Goal: Task Accomplishment & Management: Manage account settings

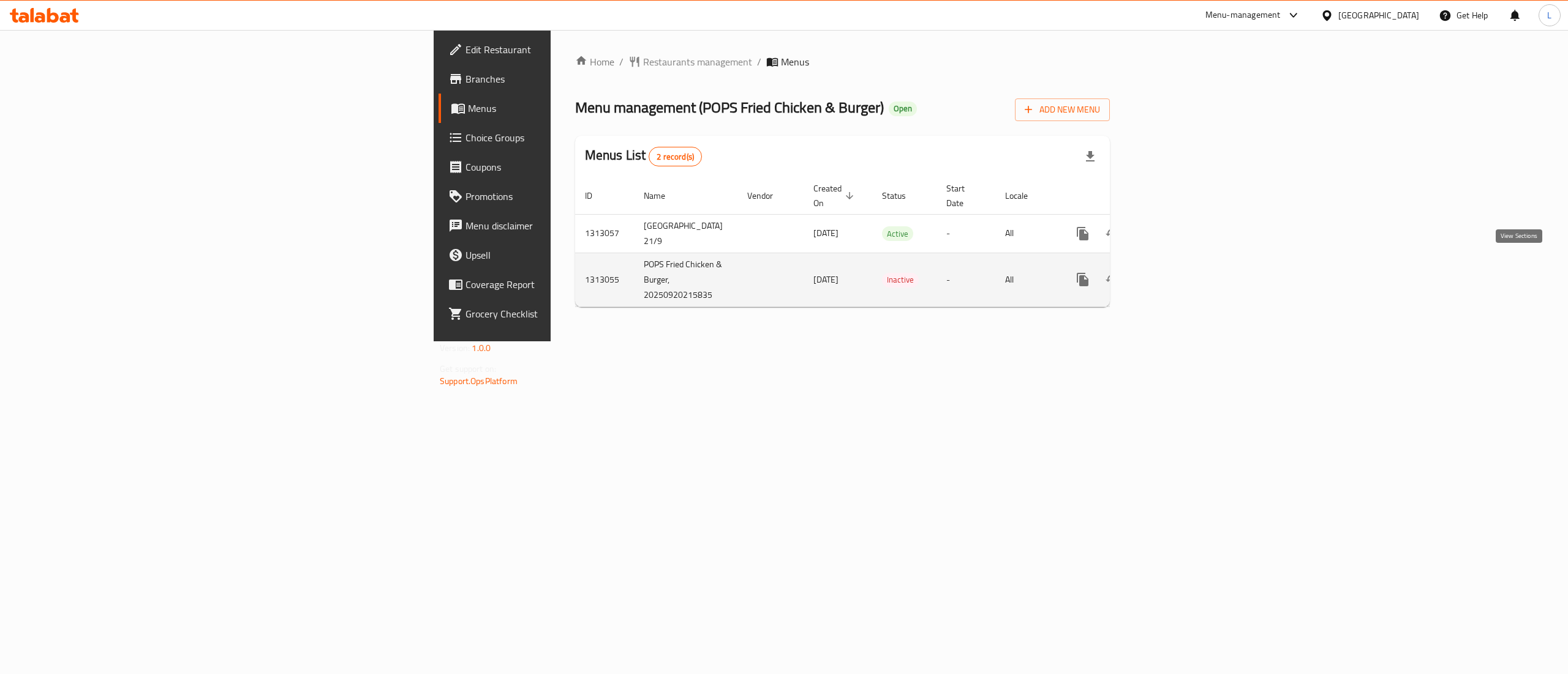
click at [1178, 272] on icon "enhanced table" at bounding box center [1171, 279] width 15 height 15
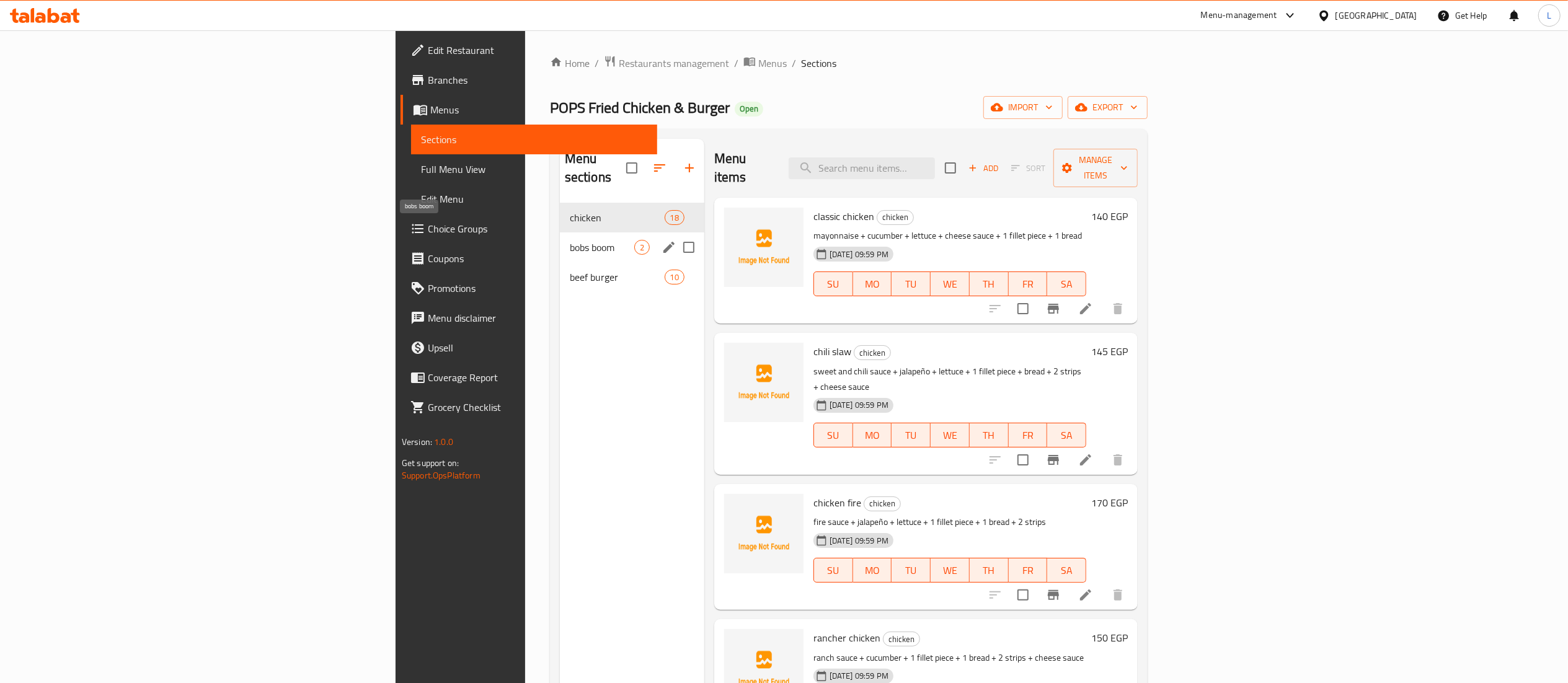
click at [570, 240] on span "bobs boom" at bounding box center [602, 247] width 64 height 15
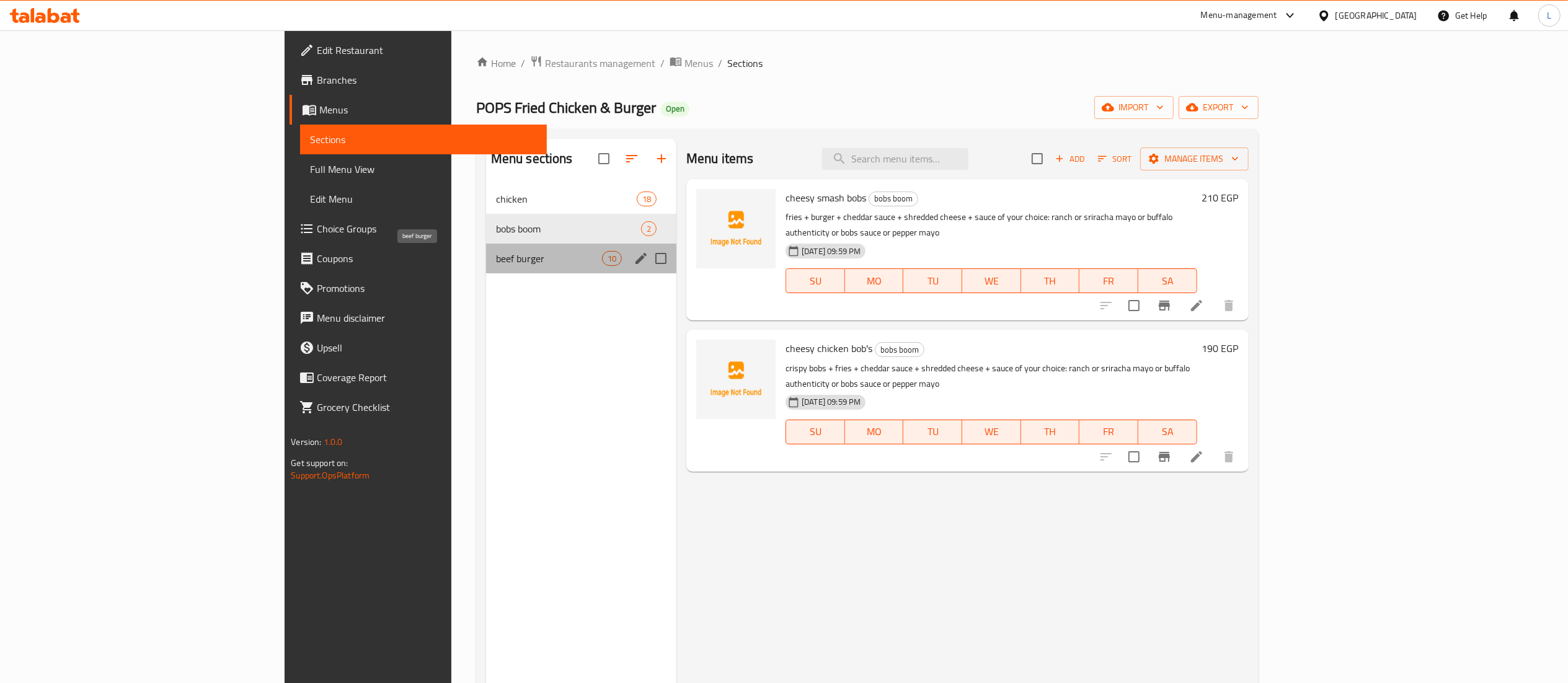
click at [496, 255] on span "beef burger" at bounding box center [548, 258] width 106 height 15
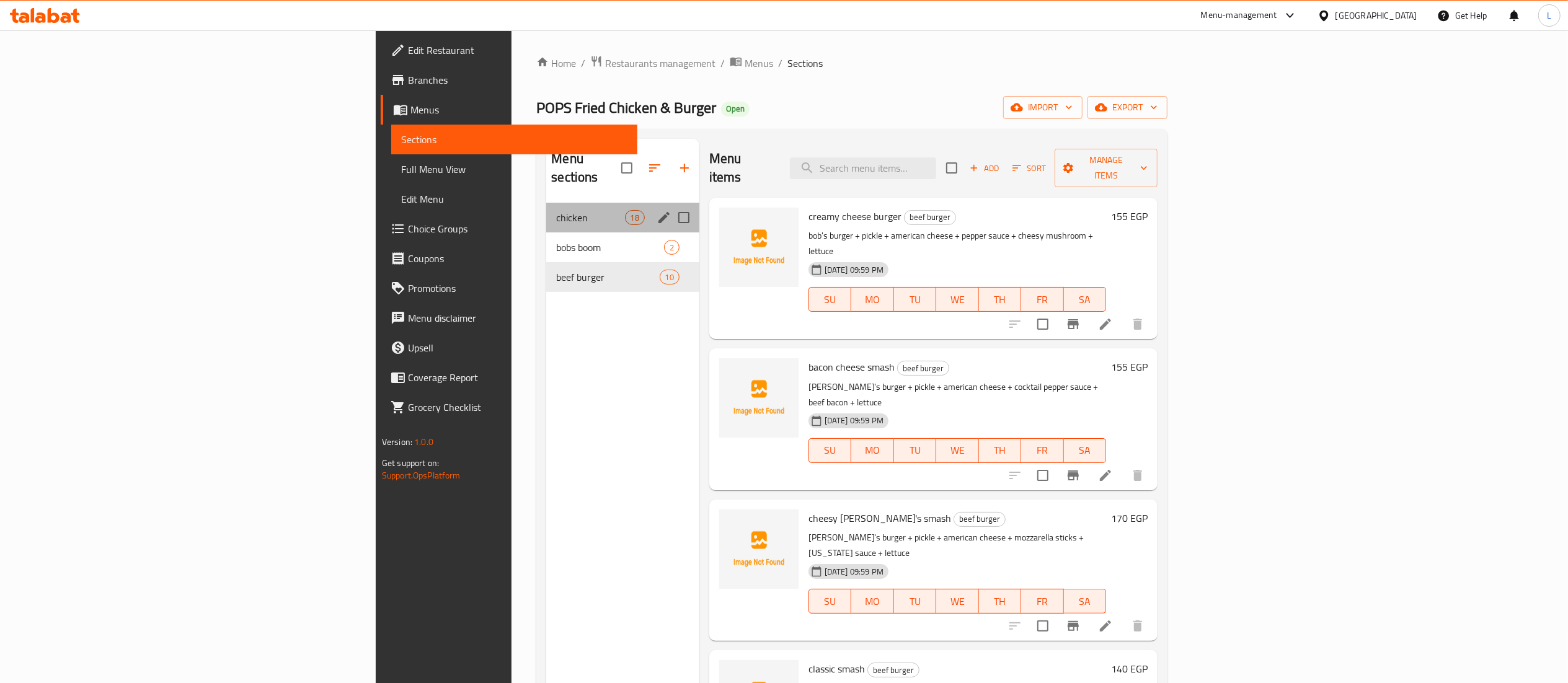
click at [556, 210] on span "chicken" at bounding box center [590, 217] width 68 height 15
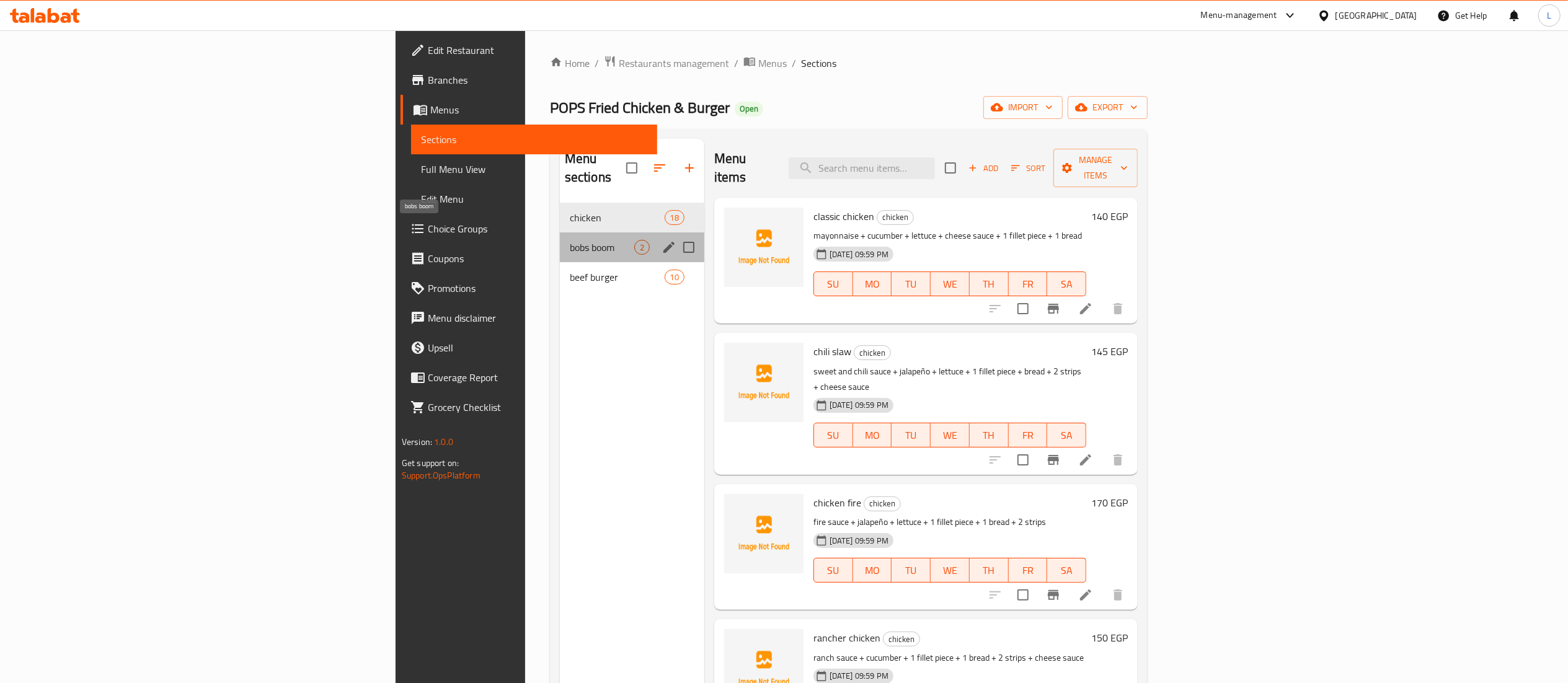
click at [570, 240] on span "bobs boom" at bounding box center [602, 247] width 64 height 15
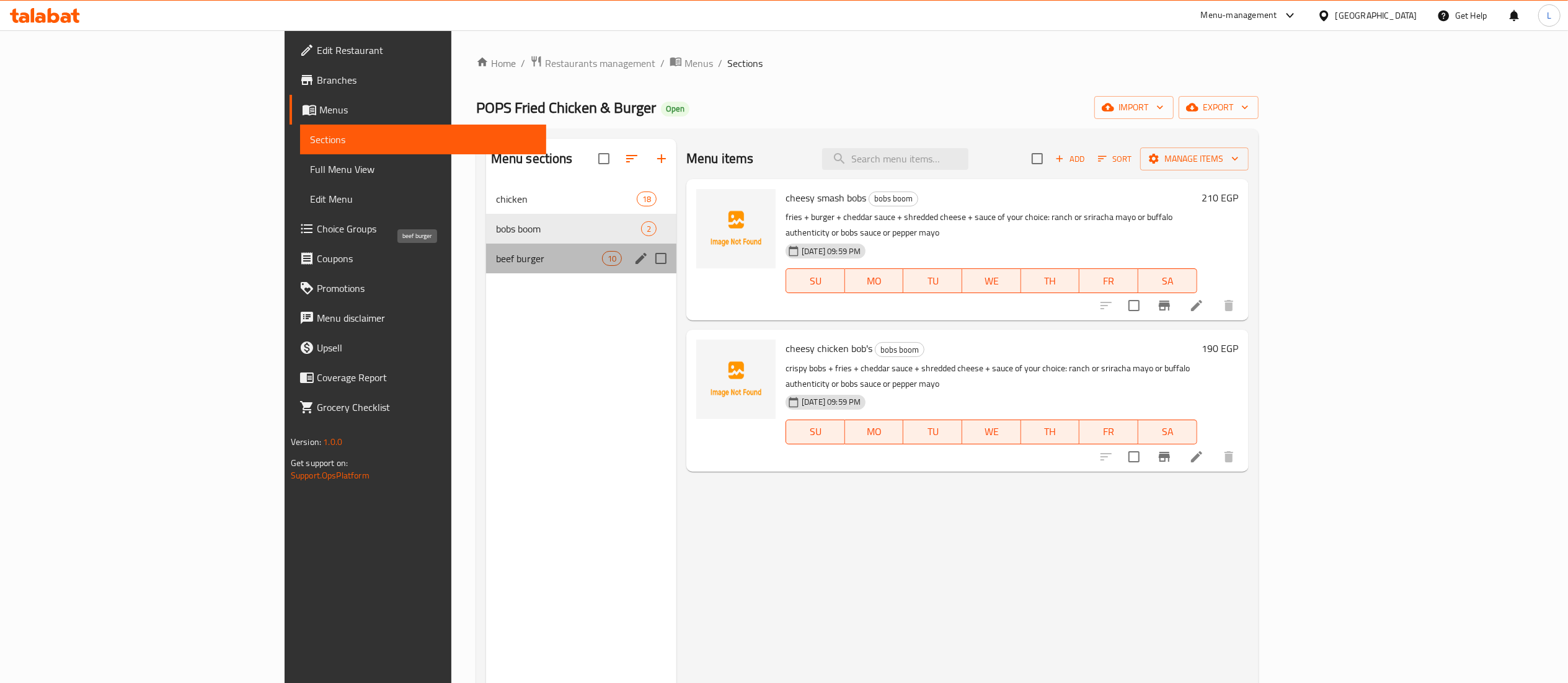
click at [496, 258] on span "beef burger" at bounding box center [548, 258] width 106 height 15
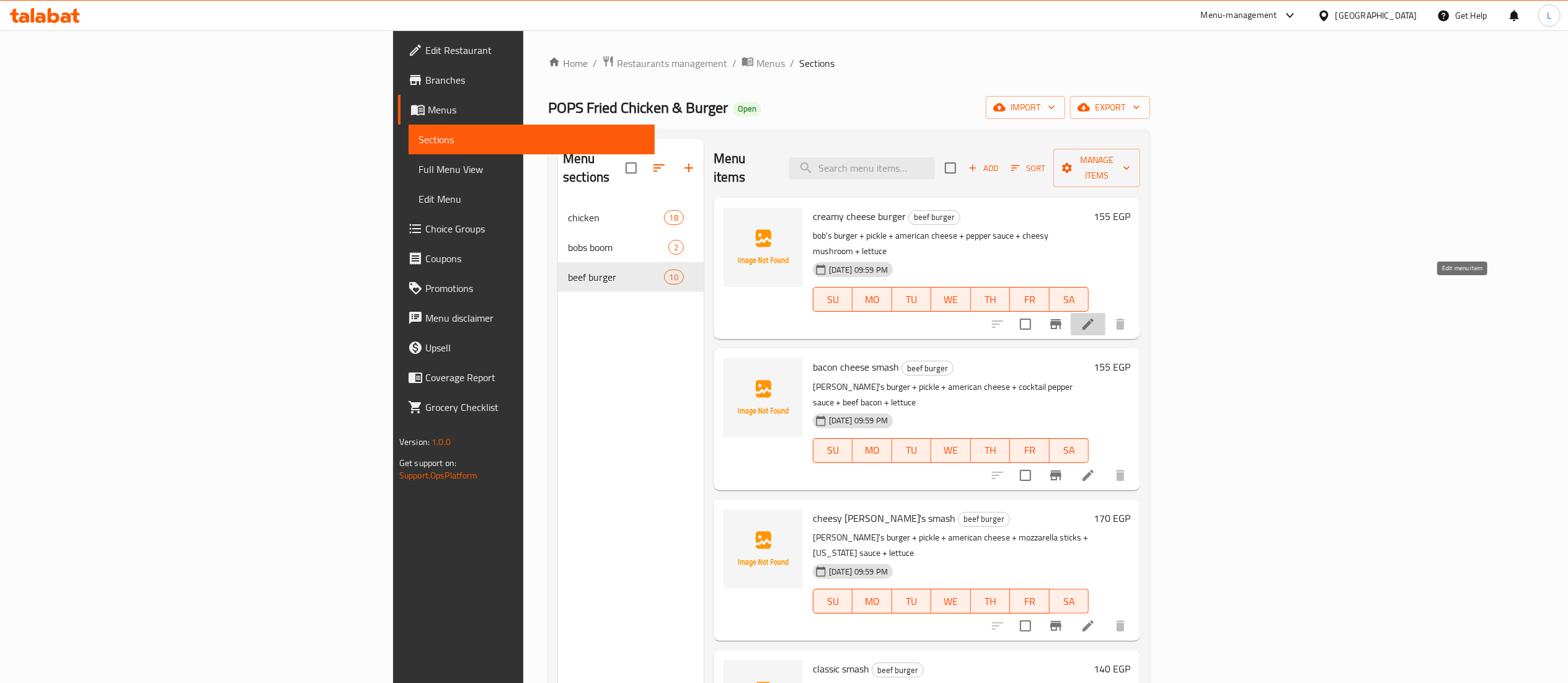
click at [1095, 317] on icon at bounding box center [1087, 324] width 15 height 15
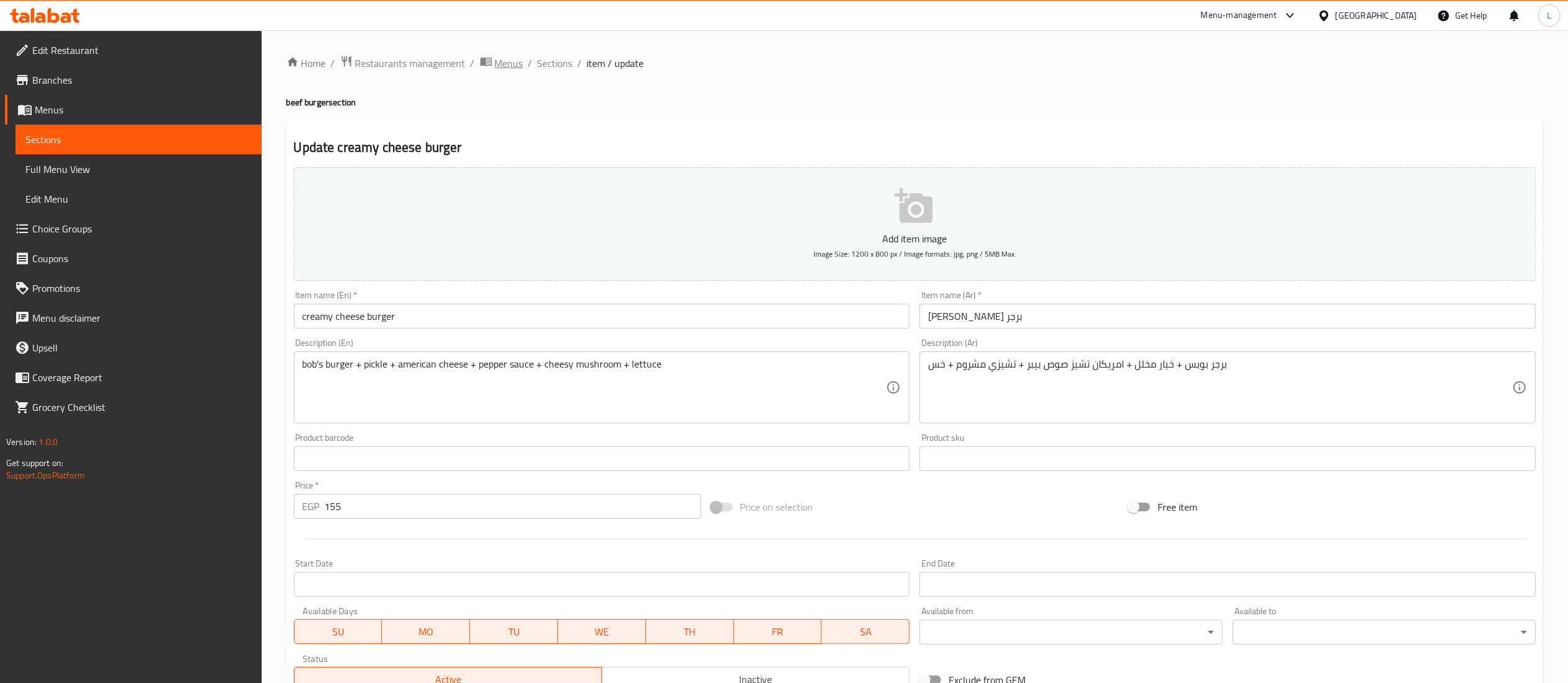
click at [499, 56] on span "Menus" at bounding box center [508, 62] width 29 height 15
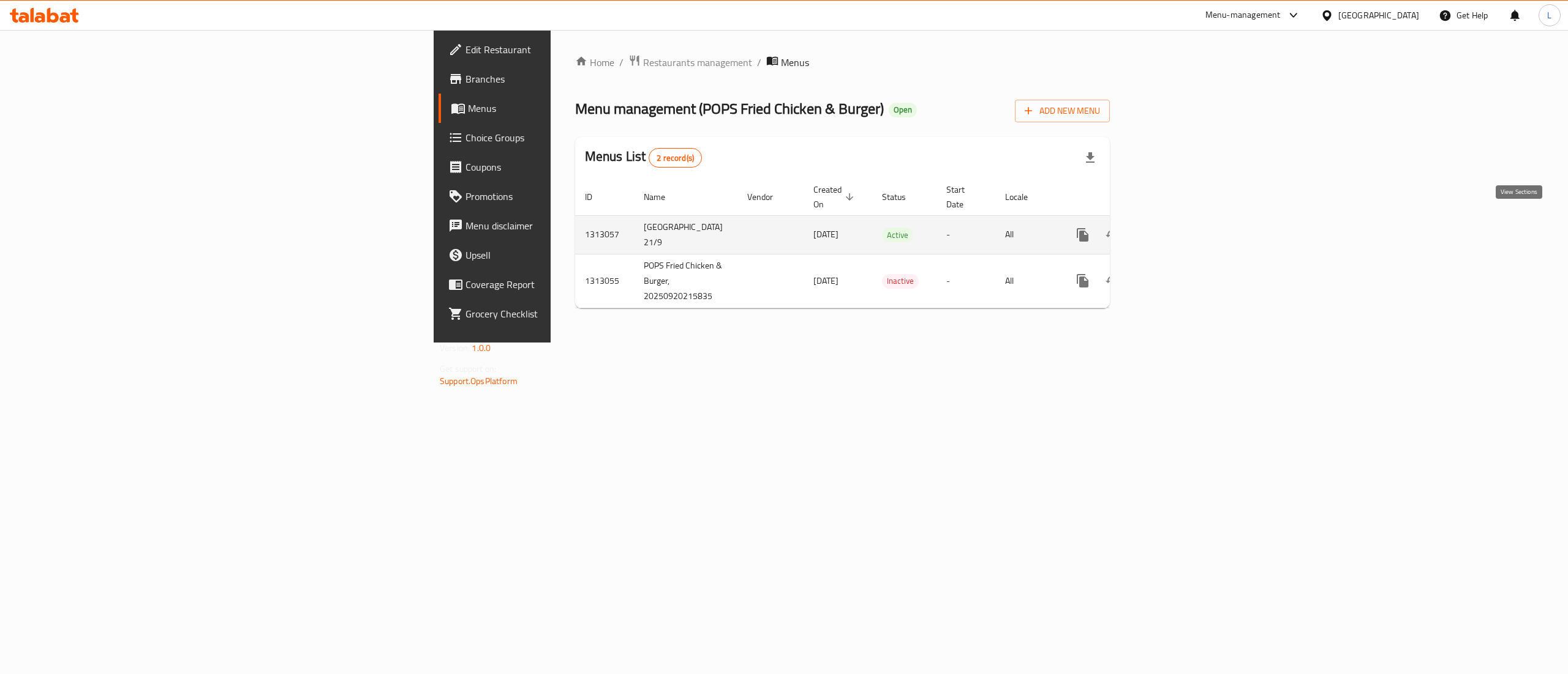
click at [1178, 228] on icon "enhanced table" at bounding box center [1171, 235] width 15 height 15
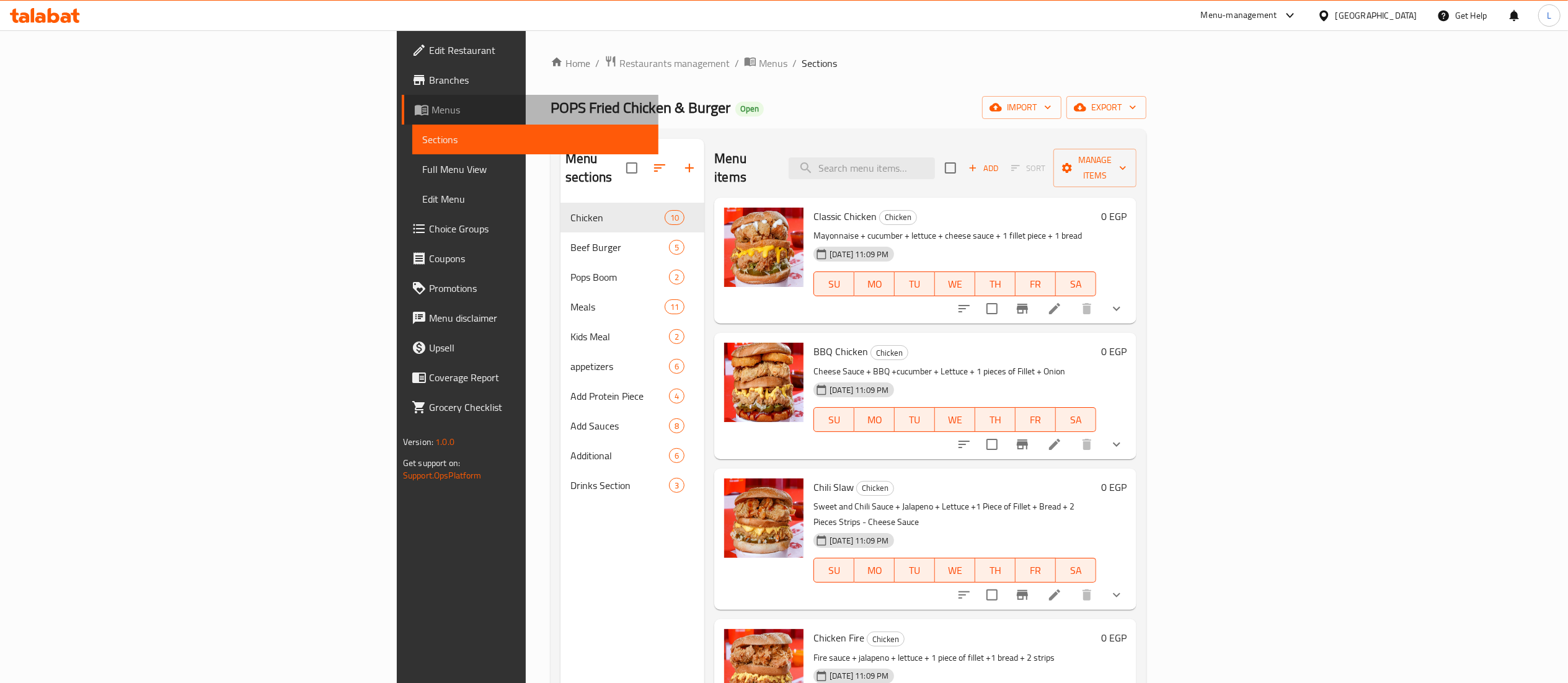
click at [431, 109] on span "Menus" at bounding box center [539, 109] width 217 height 15
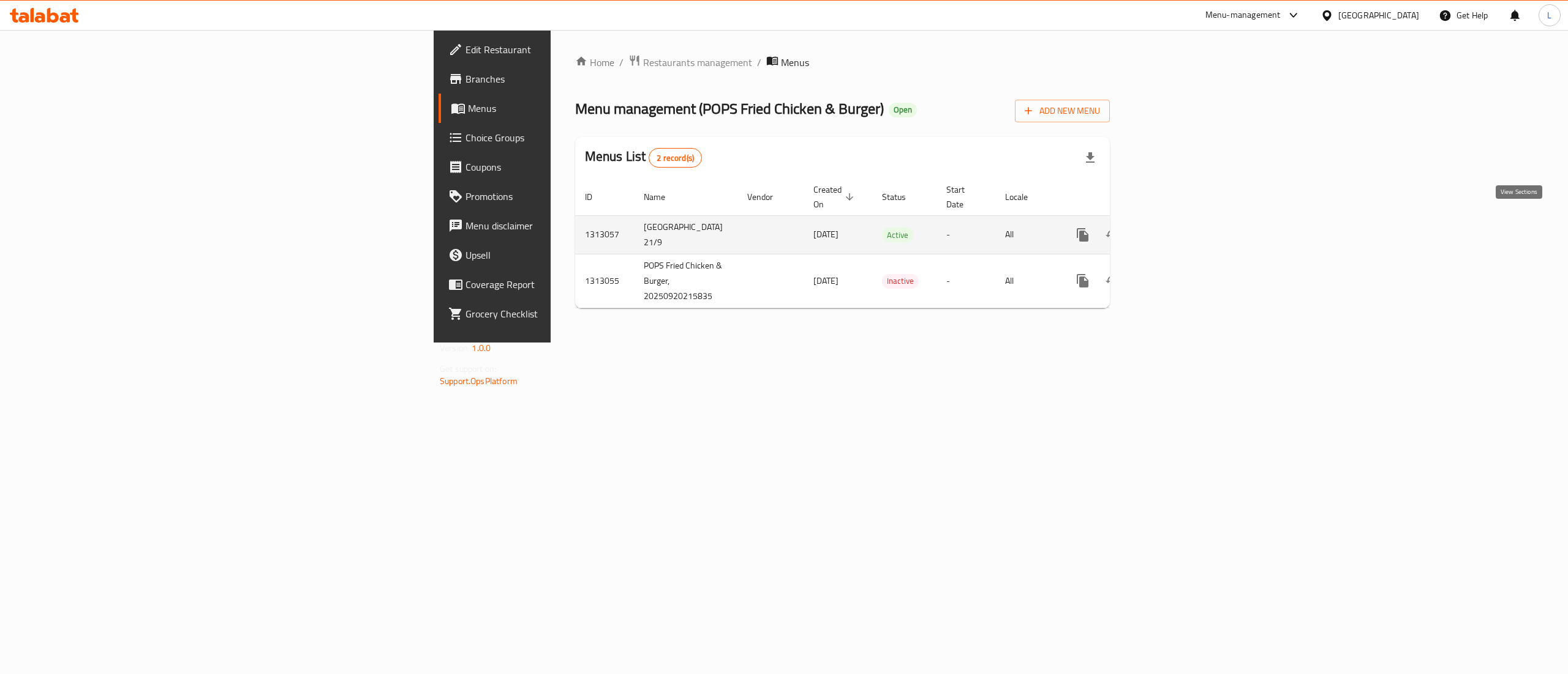
click at [1178, 228] on icon "enhanced table" at bounding box center [1171, 235] width 15 height 15
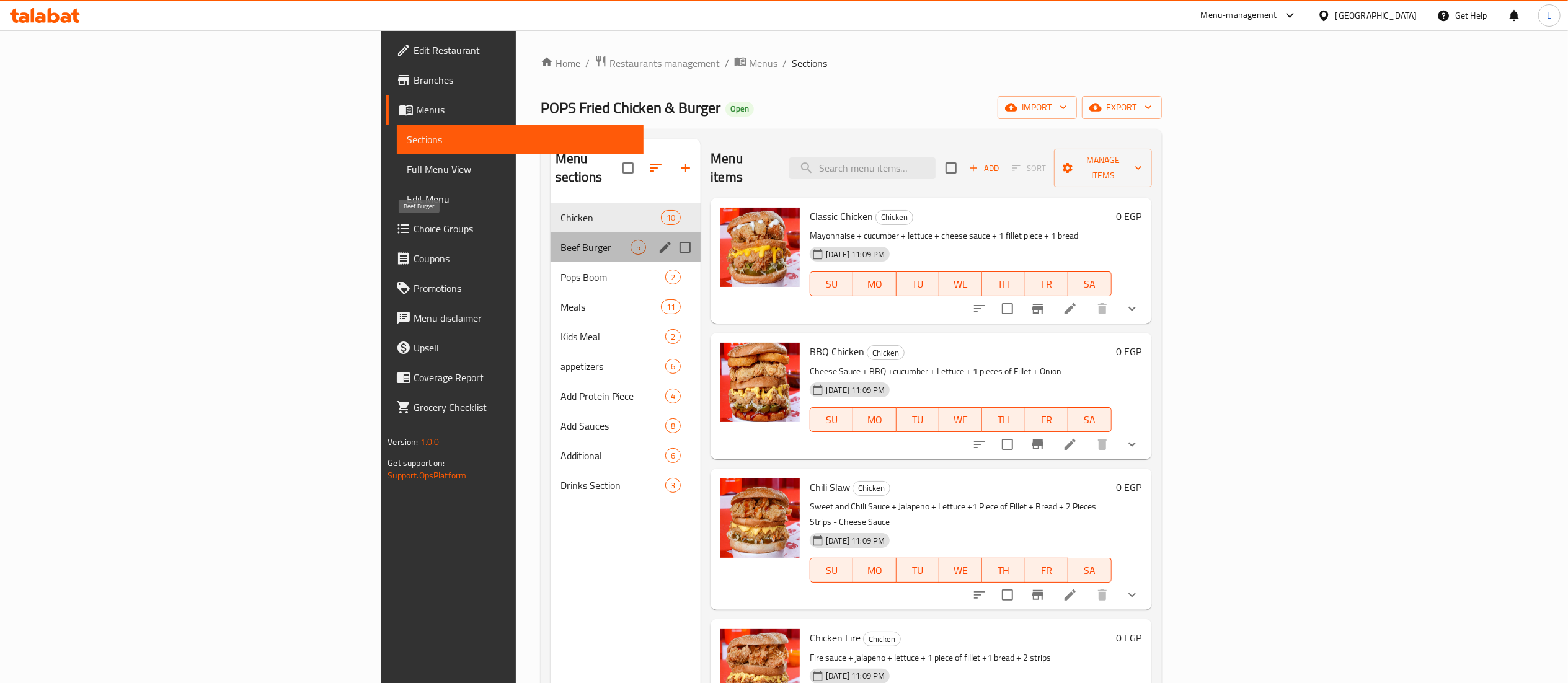
click at [561, 240] on span "Beef Burger" at bounding box center [596, 247] width 70 height 15
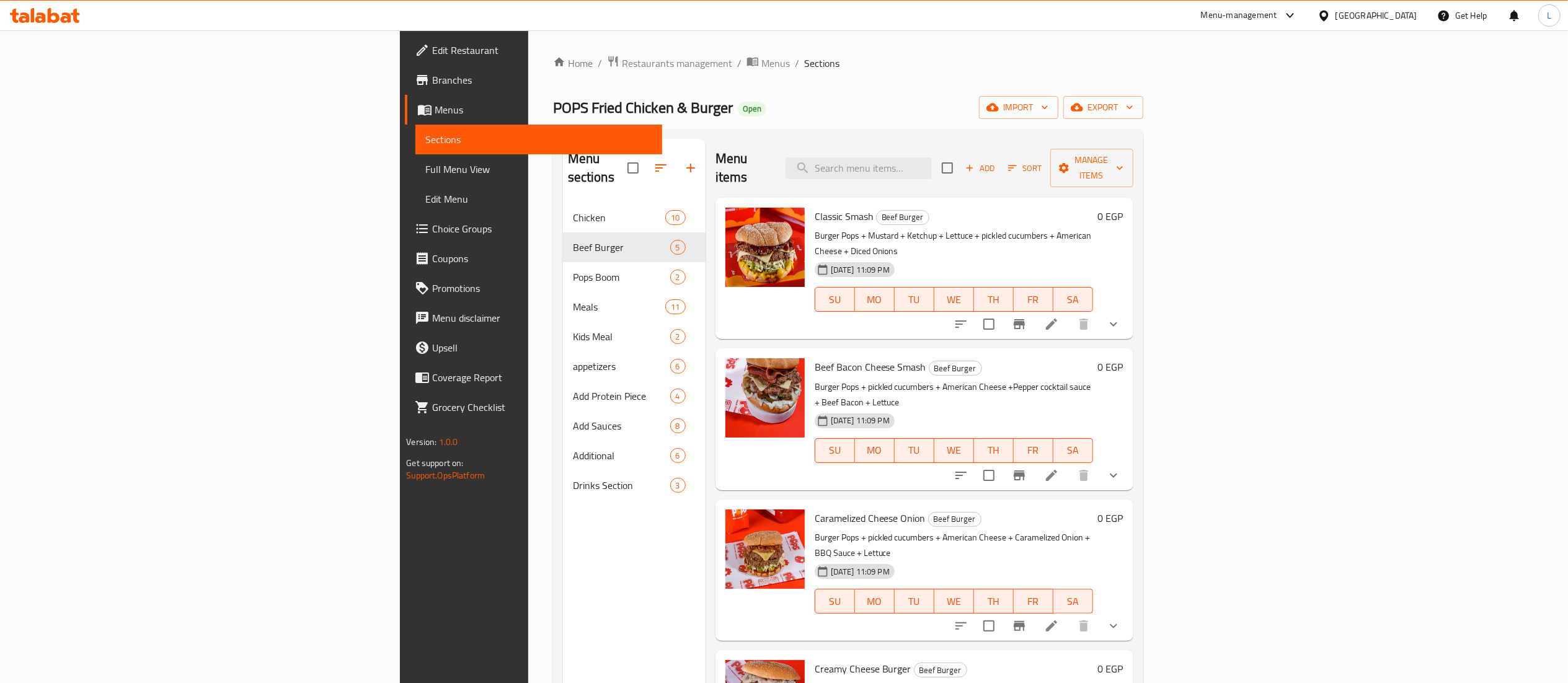
scroll to position [25, 0]
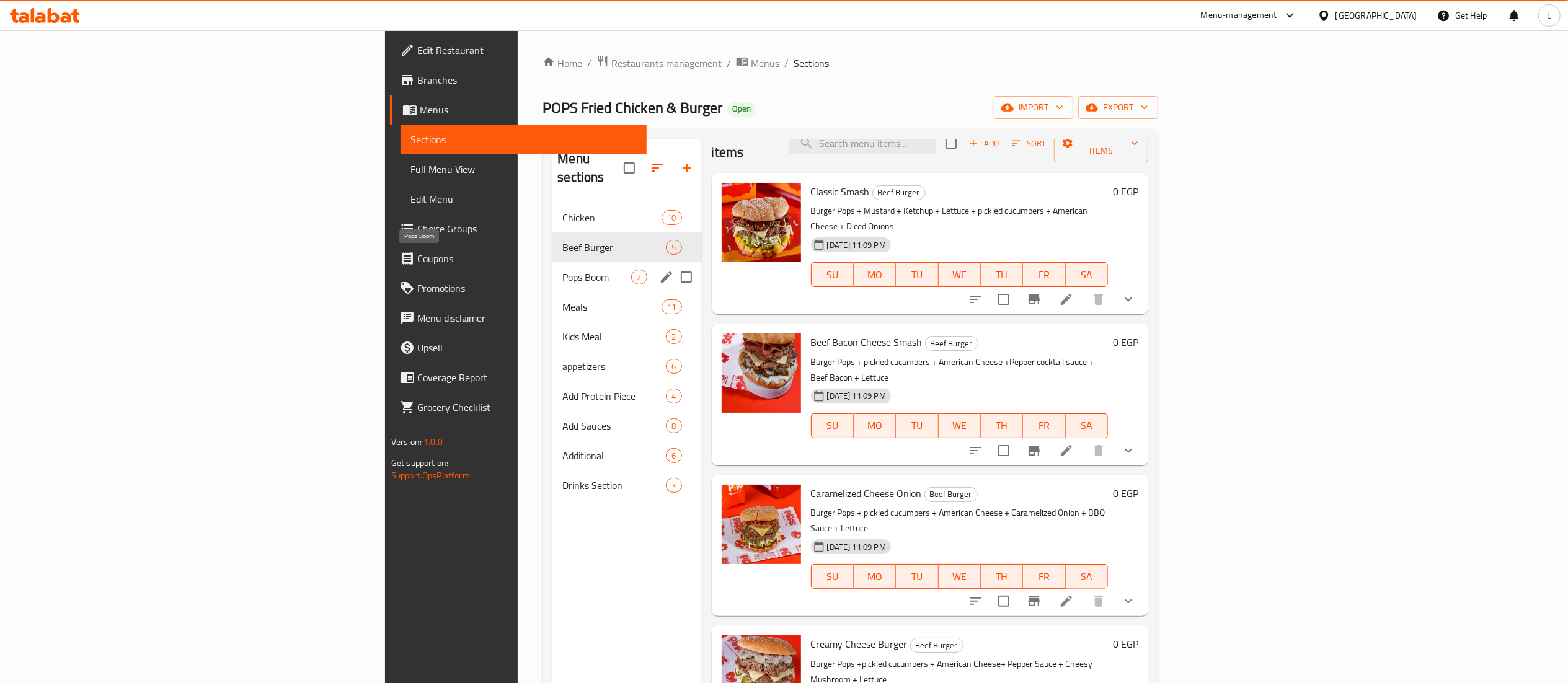
click at [562, 270] on span "Pops Boom" at bounding box center [596, 277] width 68 height 15
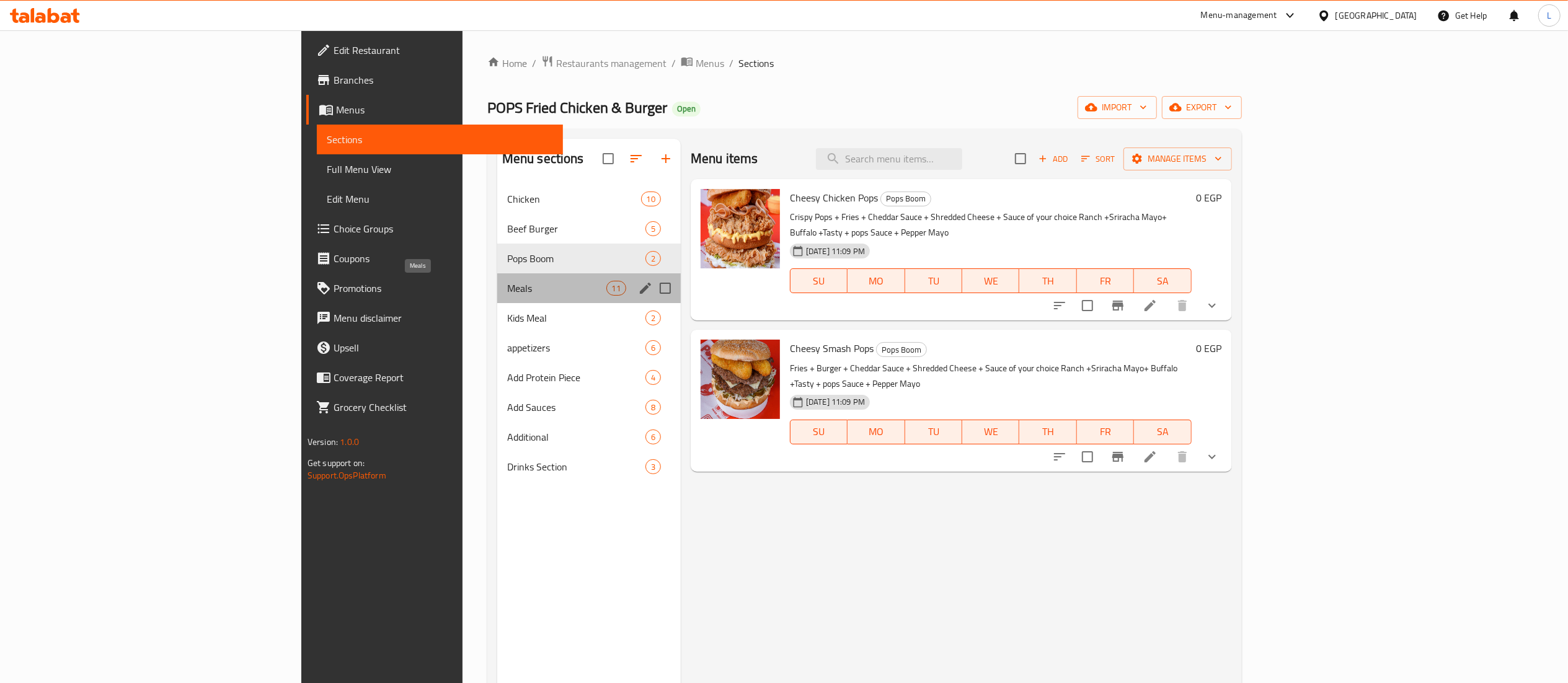
click at [507, 295] on span "Meals" at bounding box center [557, 287] width 99 height 15
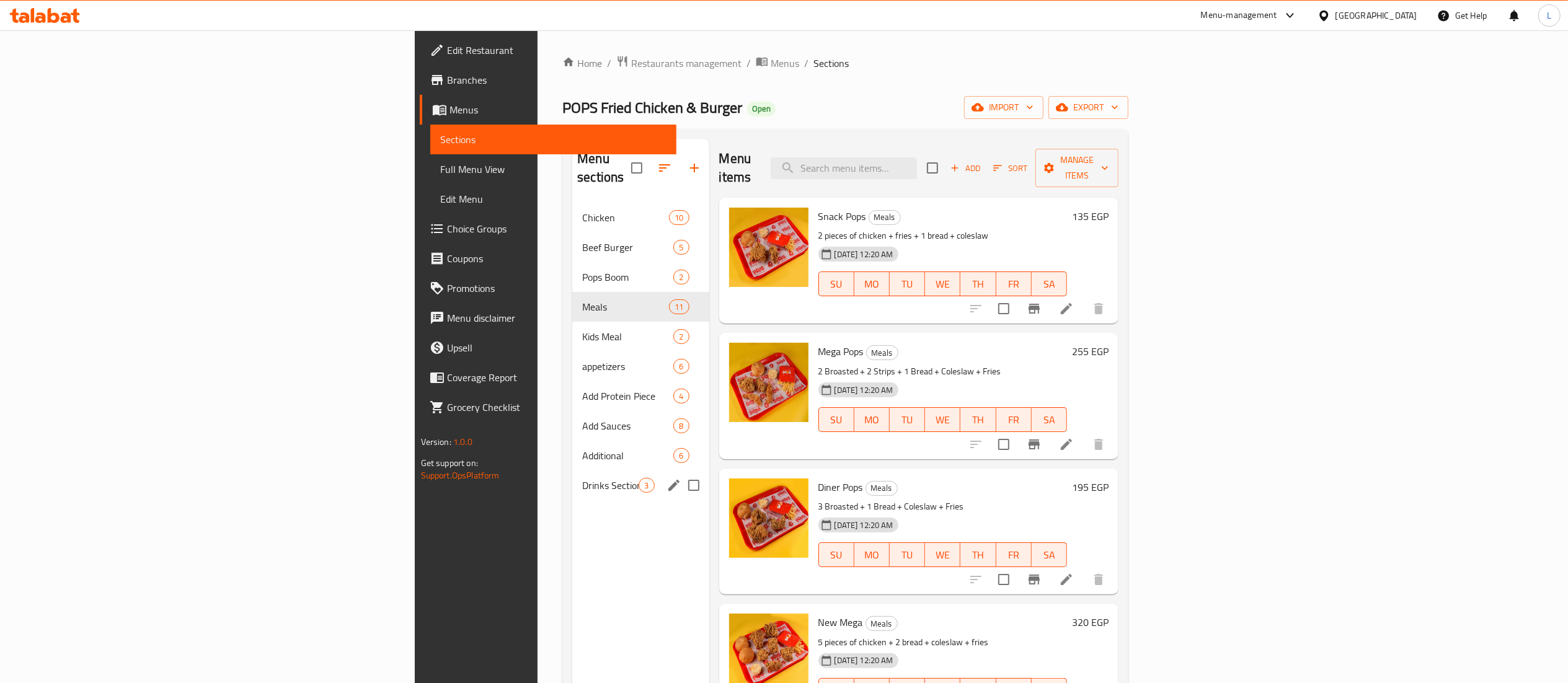
click at [572, 478] on div "Drinks Section 3" at bounding box center [640, 486] width 137 height 30
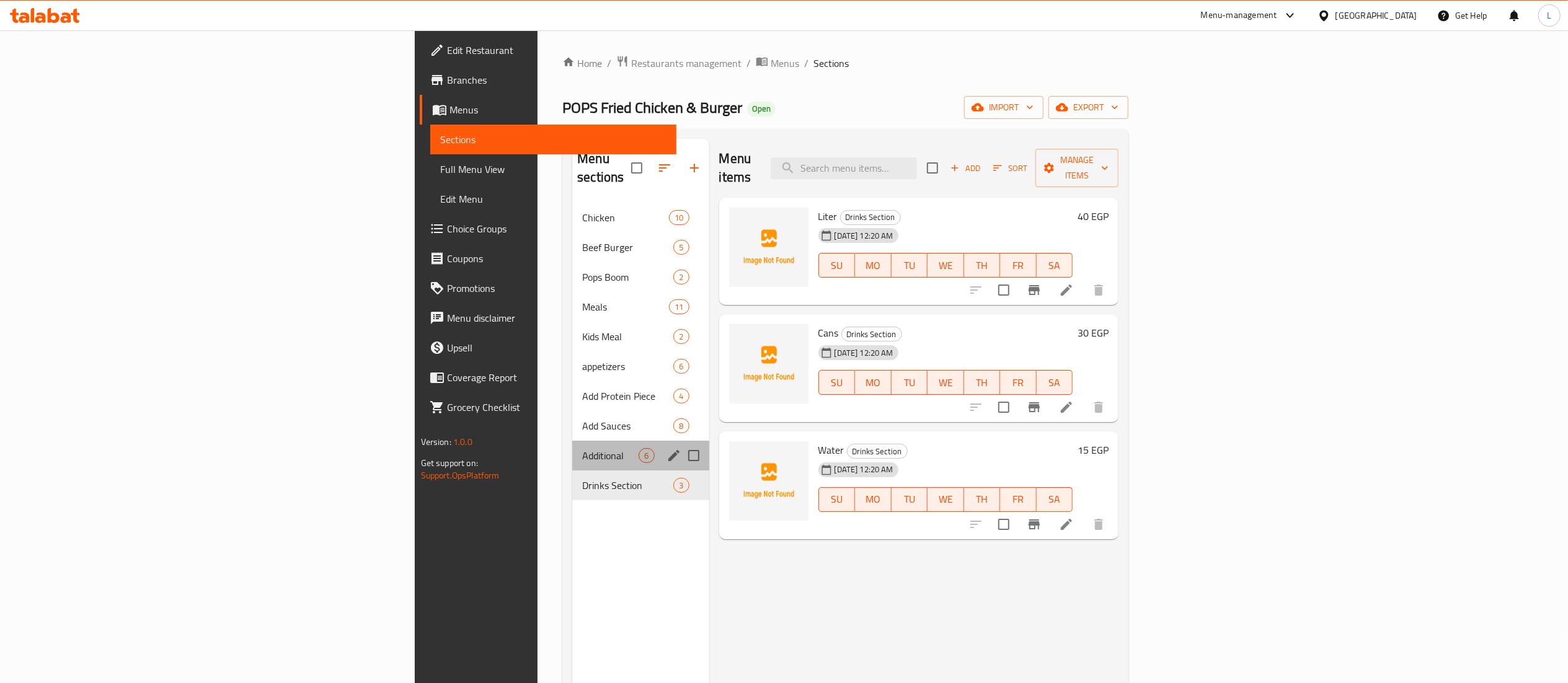
click at [572, 441] on div "Additional 6" at bounding box center [640, 456] width 137 height 30
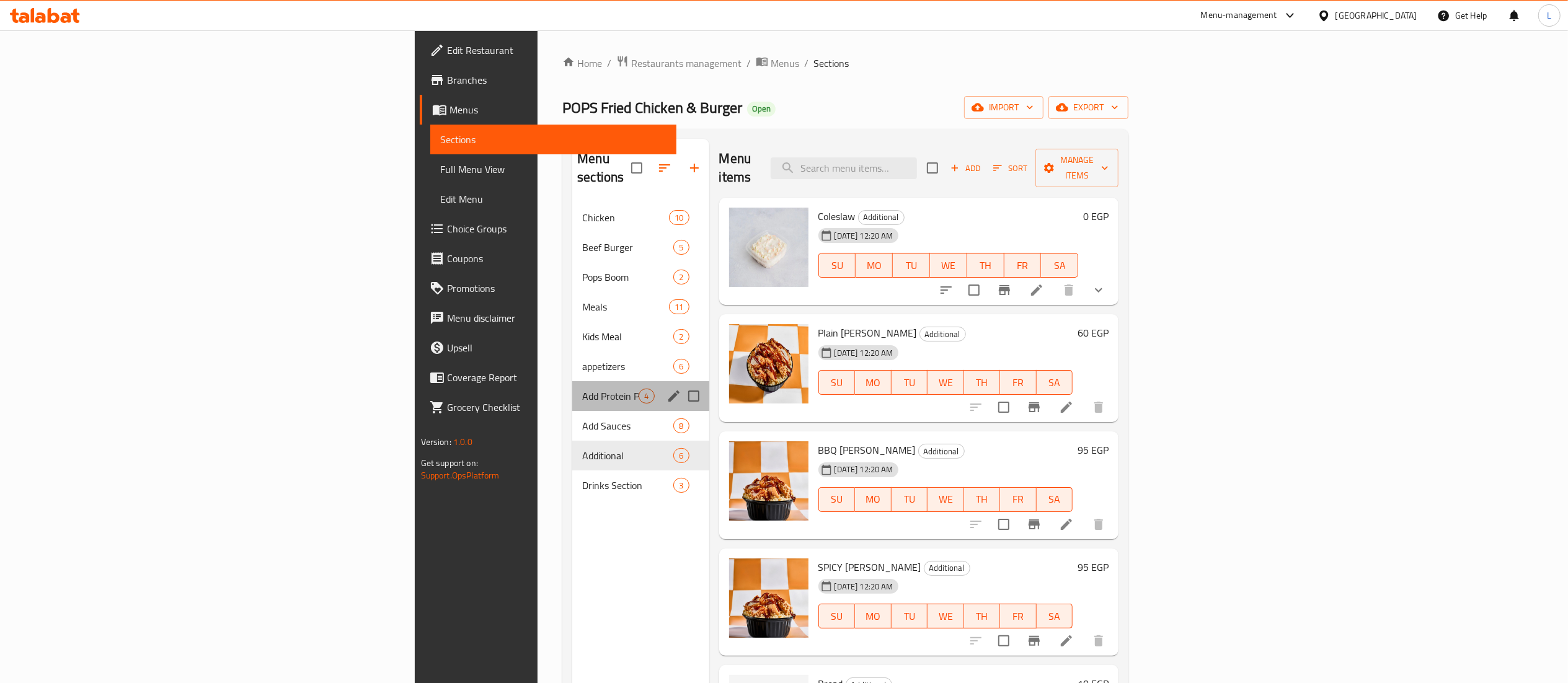
click at [572, 387] on div "Add Protein Piece 4" at bounding box center [640, 397] width 137 height 30
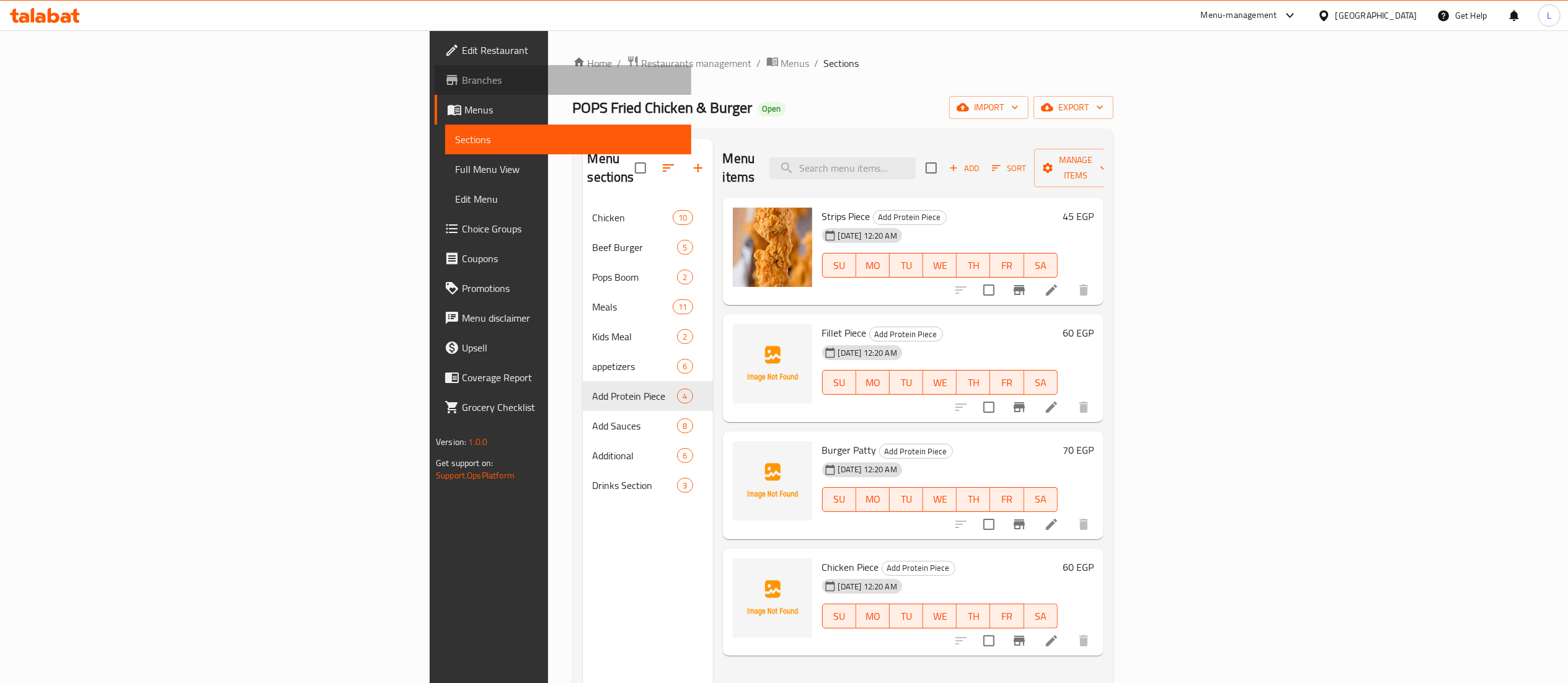
click at [462, 72] on span "Branches" at bounding box center [571, 79] width 219 height 15
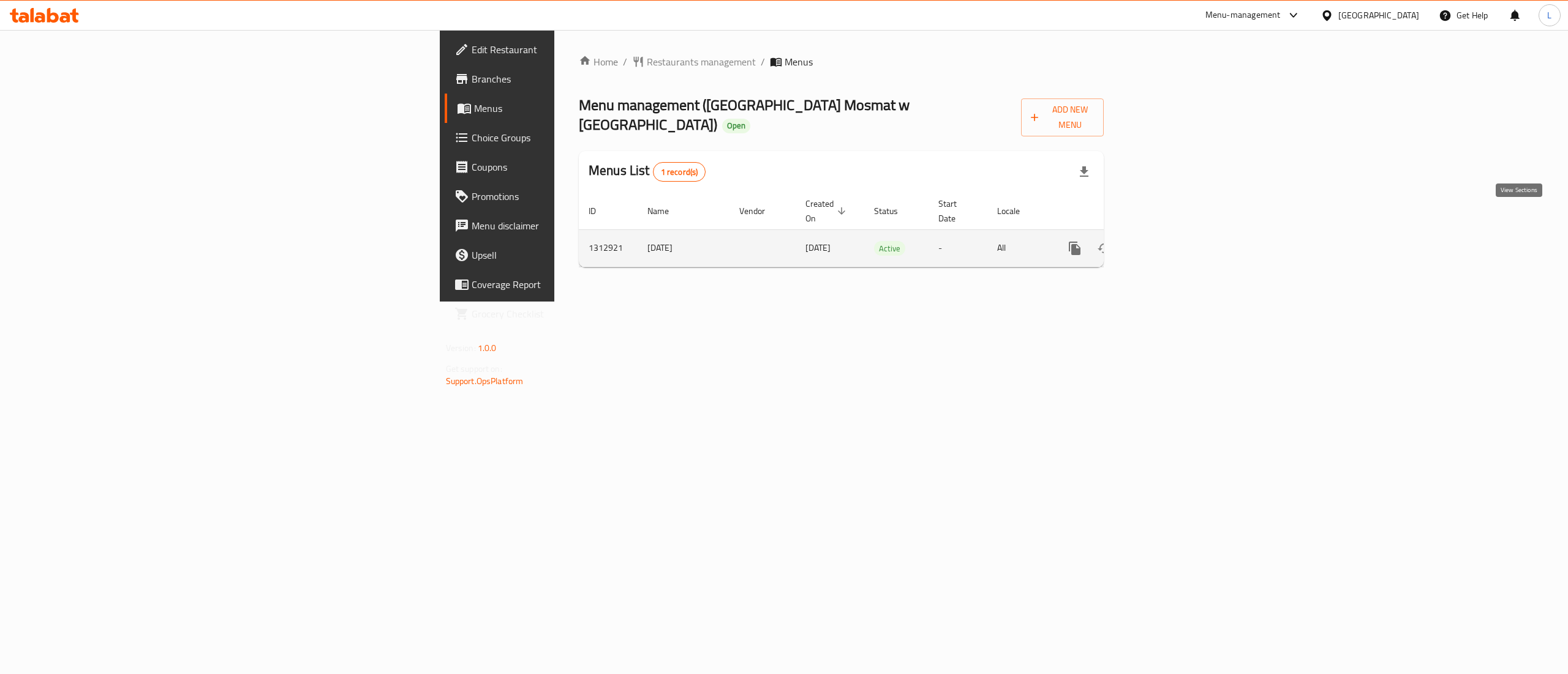
click at [1169, 243] on icon "enhanced table" at bounding box center [1162, 247] width 11 height 11
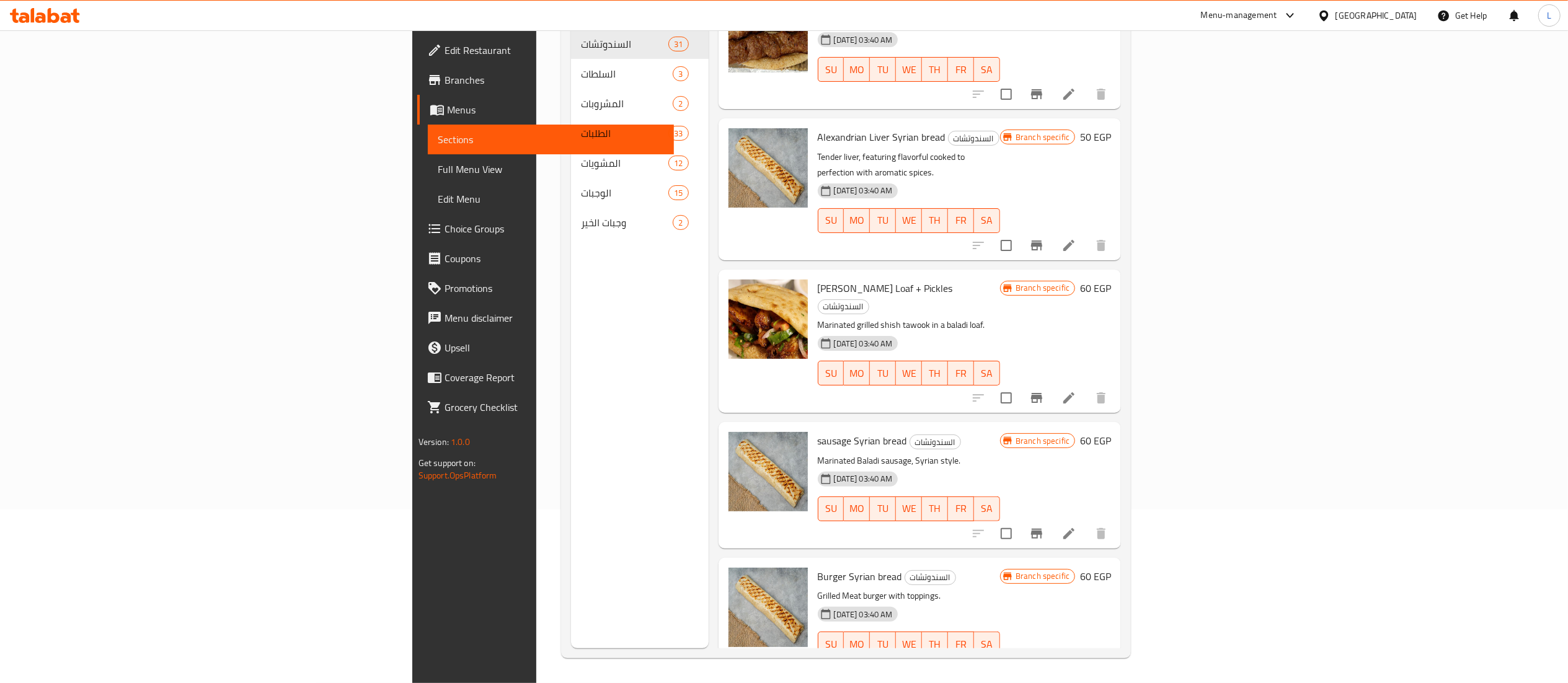
scroll to position [3124, 0]
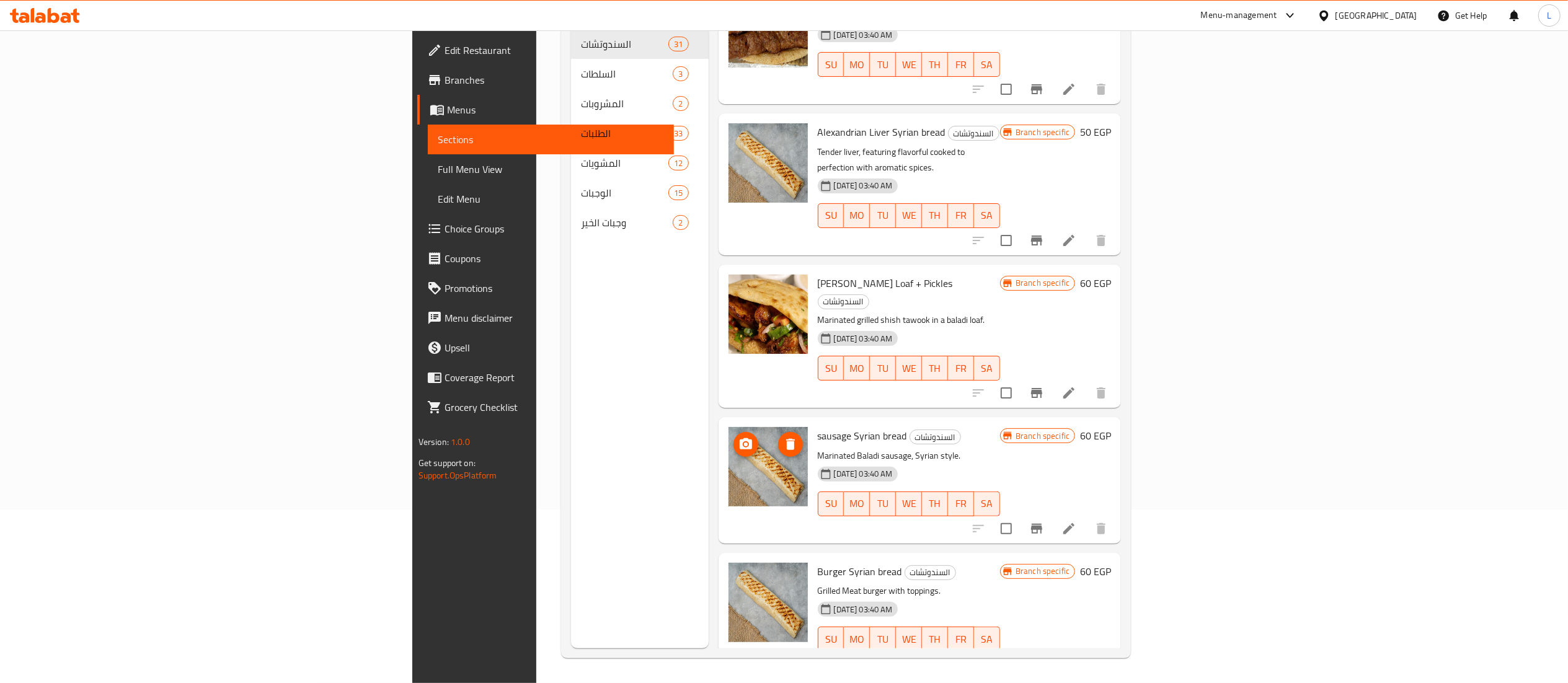
click at [728, 427] on img at bounding box center [768, 467] width 79 height 79
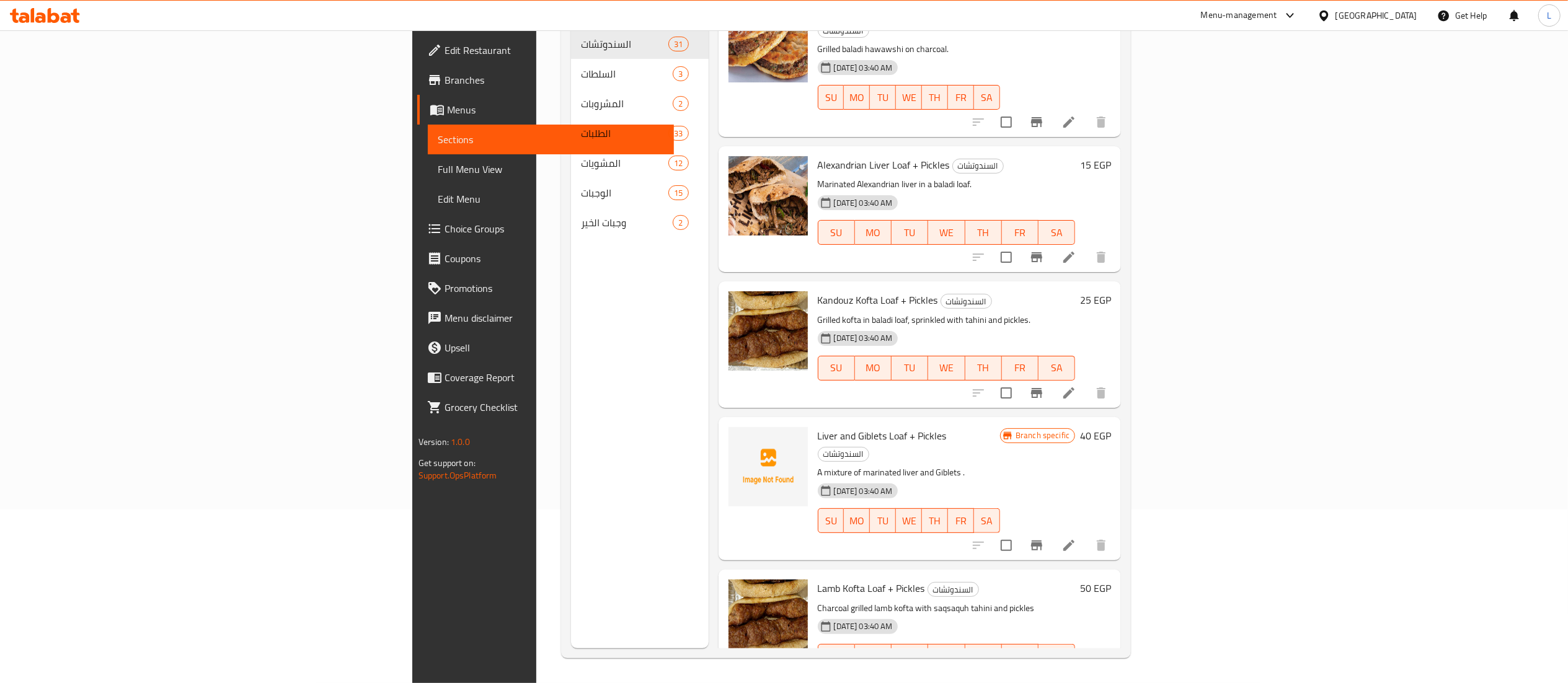
scroll to position [0, 0]
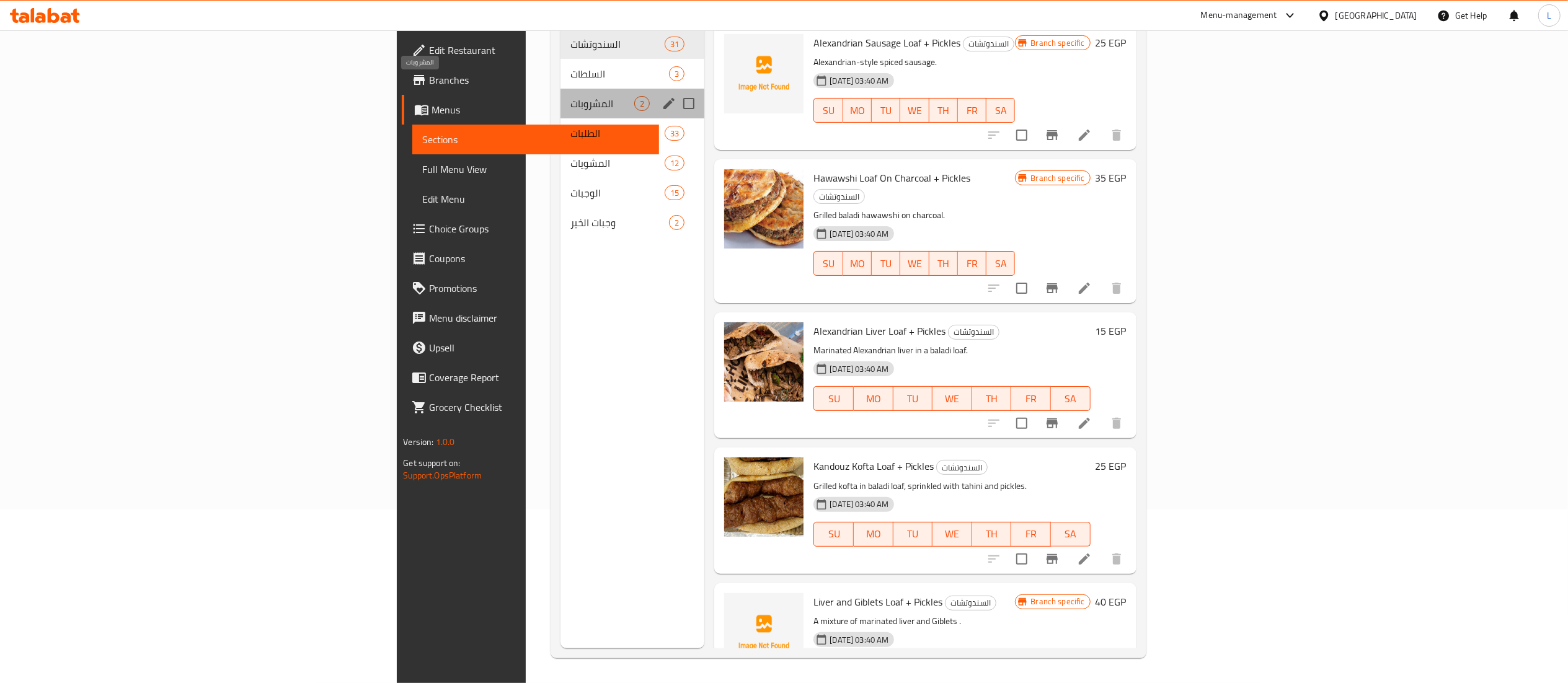
click at [571, 96] on span "المشروبات" at bounding box center [603, 103] width 63 height 15
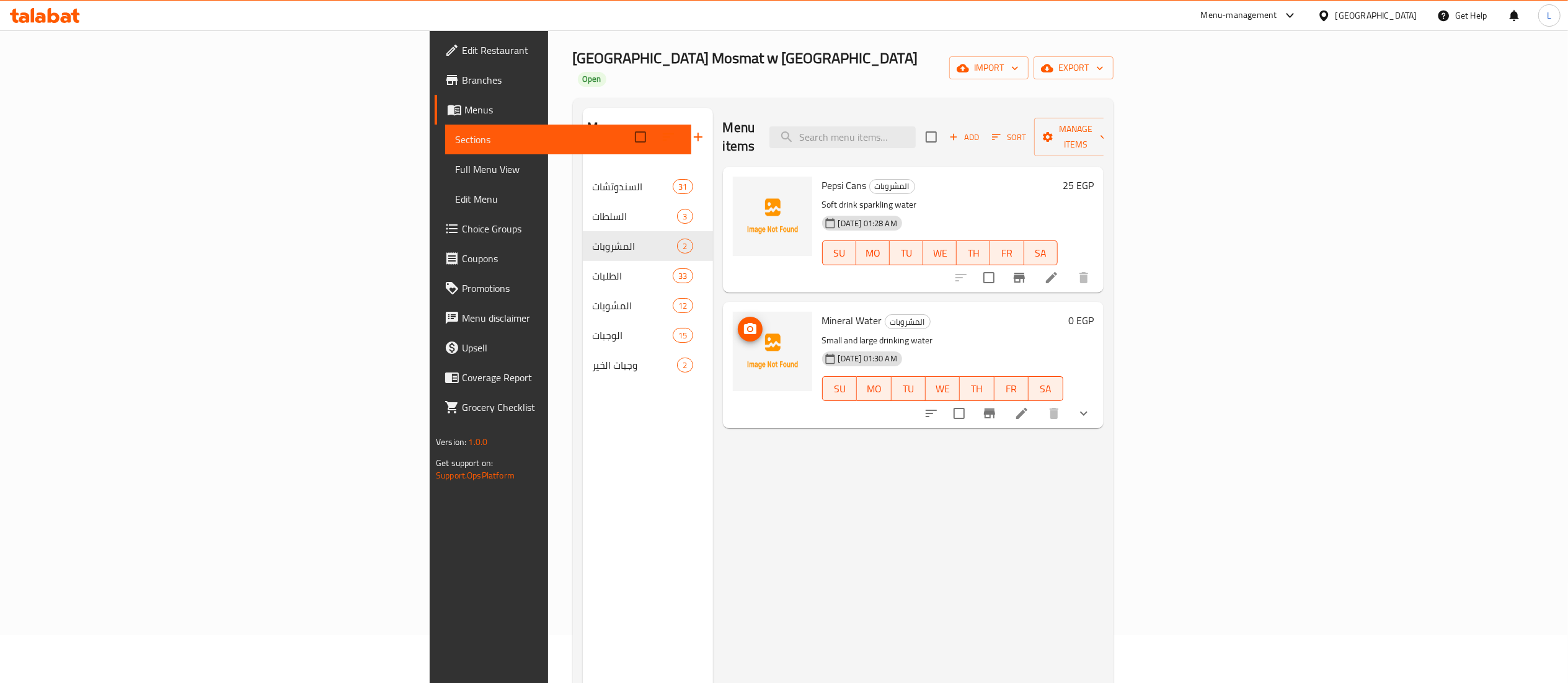
scroll to position [46, 0]
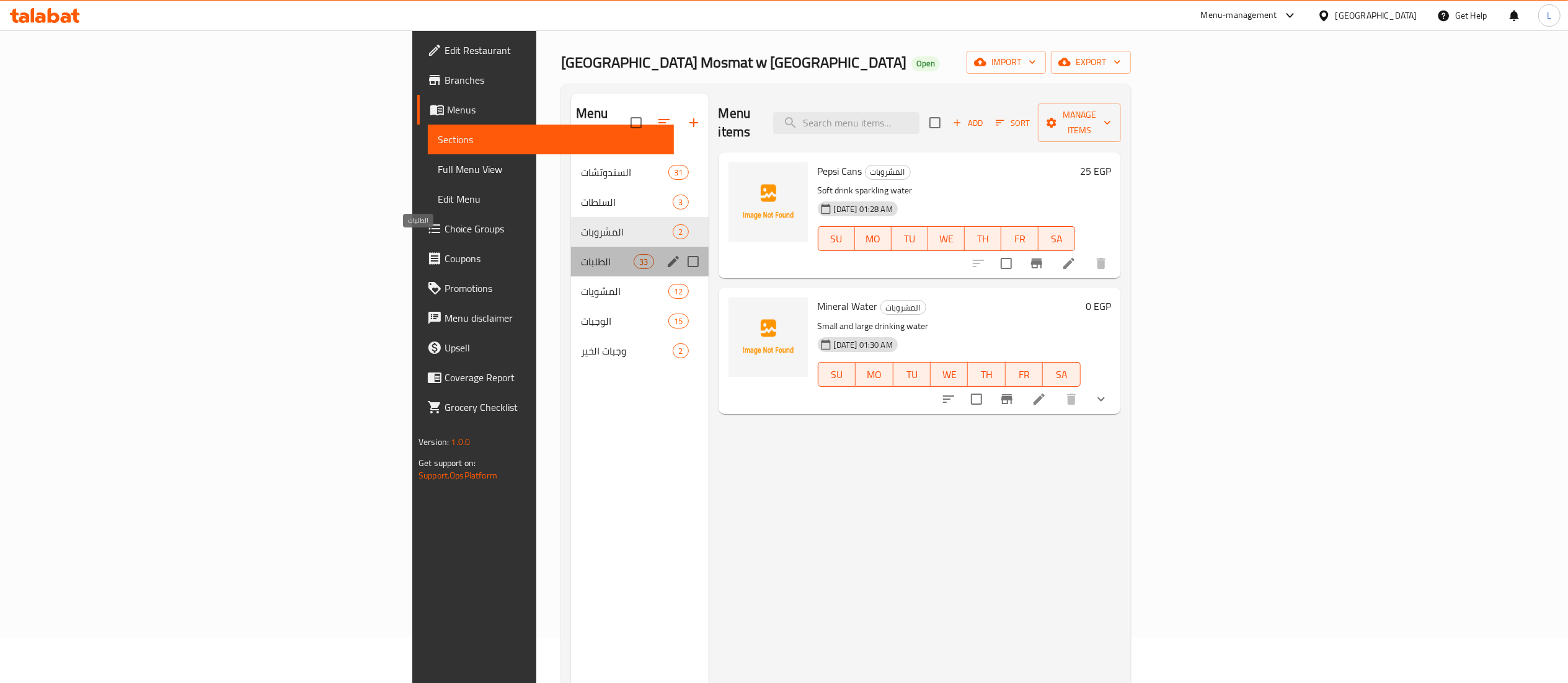
click at [581, 254] on span "الطلبات" at bounding box center [607, 261] width 53 height 15
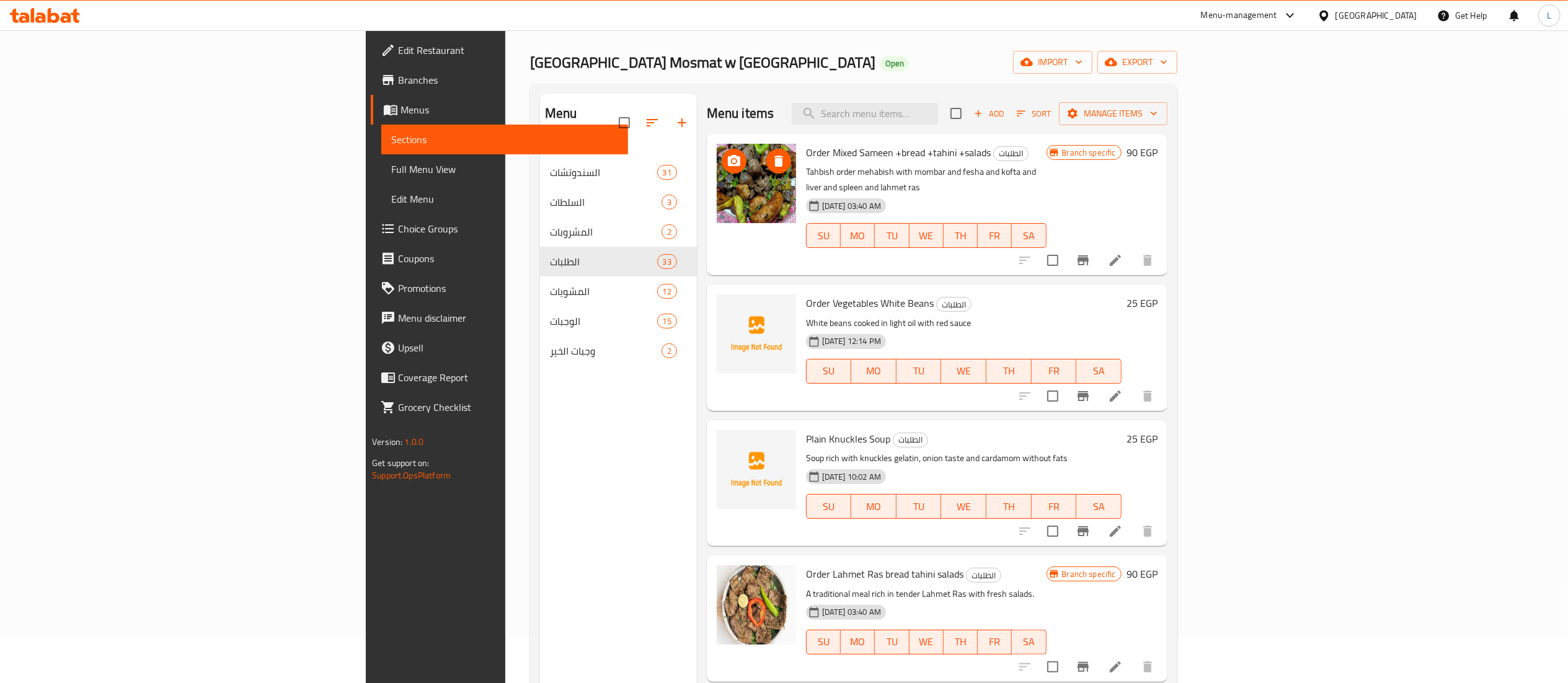
click at [717, 198] on img at bounding box center [756, 183] width 79 height 79
